Goal: Information Seeking & Learning: Learn about a topic

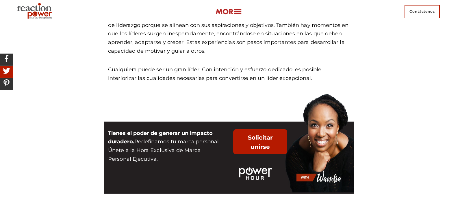
scroll to position [428, 0]
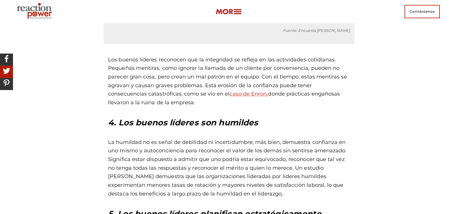
drag, startPoint x: 88, startPoint y: 94, endPoint x: 88, endPoint y: 112, distance: 17.6
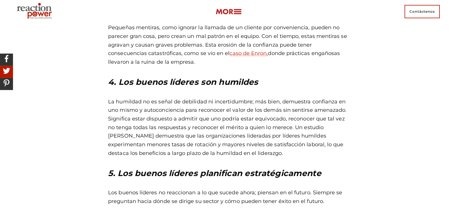
scroll to position [962, 0]
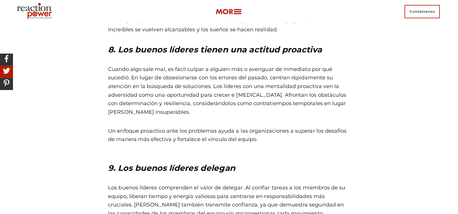
drag, startPoint x: 94, startPoint y: 88, endPoint x: 91, endPoint y: 108, distance: 21.0
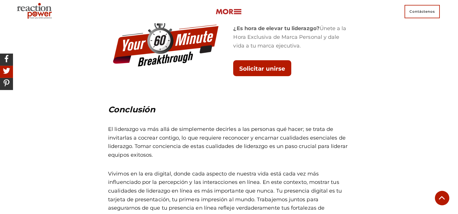
scroll to position [3370, 0]
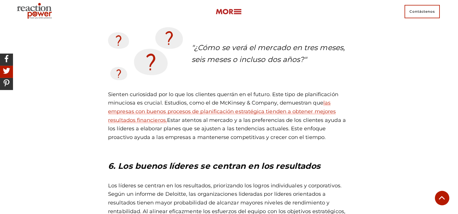
drag, startPoint x: 350, startPoint y: 101, endPoint x: 354, endPoint y: 70, distance: 30.3
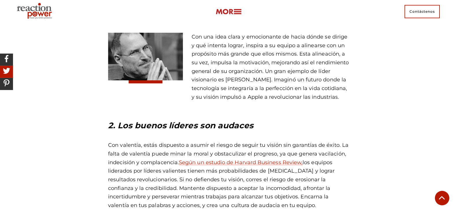
drag, startPoint x: 353, startPoint y: 70, endPoint x: 359, endPoint y: 48, distance: 22.7
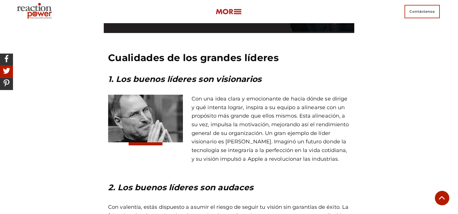
drag, startPoint x: 363, startPoint y: 65, endPoint x: 361, endPoint y: 49, distance: 16.0
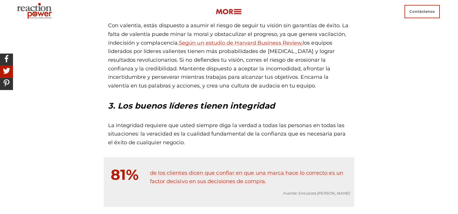
scroll to position [774, 0]
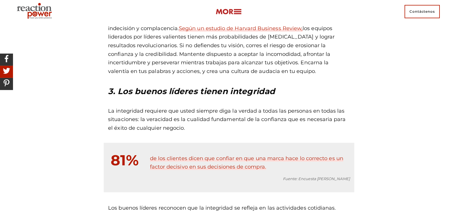
click at [115, 109] on font "La integridad requiere que usted siempre diga la verdad a todas las personas en…" at bounding box center [226, 118] width 237 height 23
click at [157, 115] on p "La integridad requiere que usted siempre diga la verdad a todas las personas en…" at bounding box center [229, 120] width 242 height 26
drag, startPoint x: 157, startPoint y: 115, endPoint x: 181, endPoint y: 113, distance: 23.7
click at [157, 114] on p "La integridad requiere que usted siempre diga la verdad a todas las personas en…" at bounding box center [229, 120] width 242 height 26
click at [231, 92] on font "3. Los buenos líderes tienen integridad" at bounding box center [191, 91] width 167 height 10
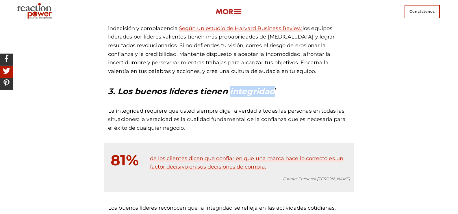
drag, startPoint x: 232, startPoint y: 92, endPoint x: 236, endPoint y: 92, distance: 3.8
click at [236, 92] on font "3. Los buenos líderes tienen integridad" at bounding box center [191, 91] width 167 height 10
drag, startPoint x: 238, startPoint y: 93, endPoint x: 238, endPoint y: 113, distance: 19.9
click at [243, 114] on p "La integridad requiere que usted siempre diga la verdad a todas las personas en…" at bounding box center [229, 120] width 242 height 26
click at [231, 92] on font "3. Los buenos líderes tienen integridad" at bounding box center [191, 91] width 167 height 10
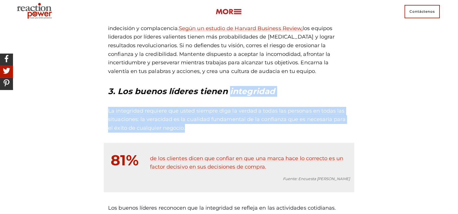
drag, startPoint x: 231, startPoint y: 92, endPoint x: 235, endPoint y: 125, distance: 33.2
click at [244, 125] on div "2. Los buenos líderes son audaces Con valentía, estás dispuesto a asumir el rie…" at bounding box center [229, 59] width 242 height 146
copy div "integridad La integridad requiere que usted siempre diga la verdad a todas las …"
click at [228, 119] on font "La integridad requiere que usted siempre diga la verdad a todas las personas en…" at bounding box center [226, 118] width 237 height 23
